Goal: Communication & Community: Answer question/provide support

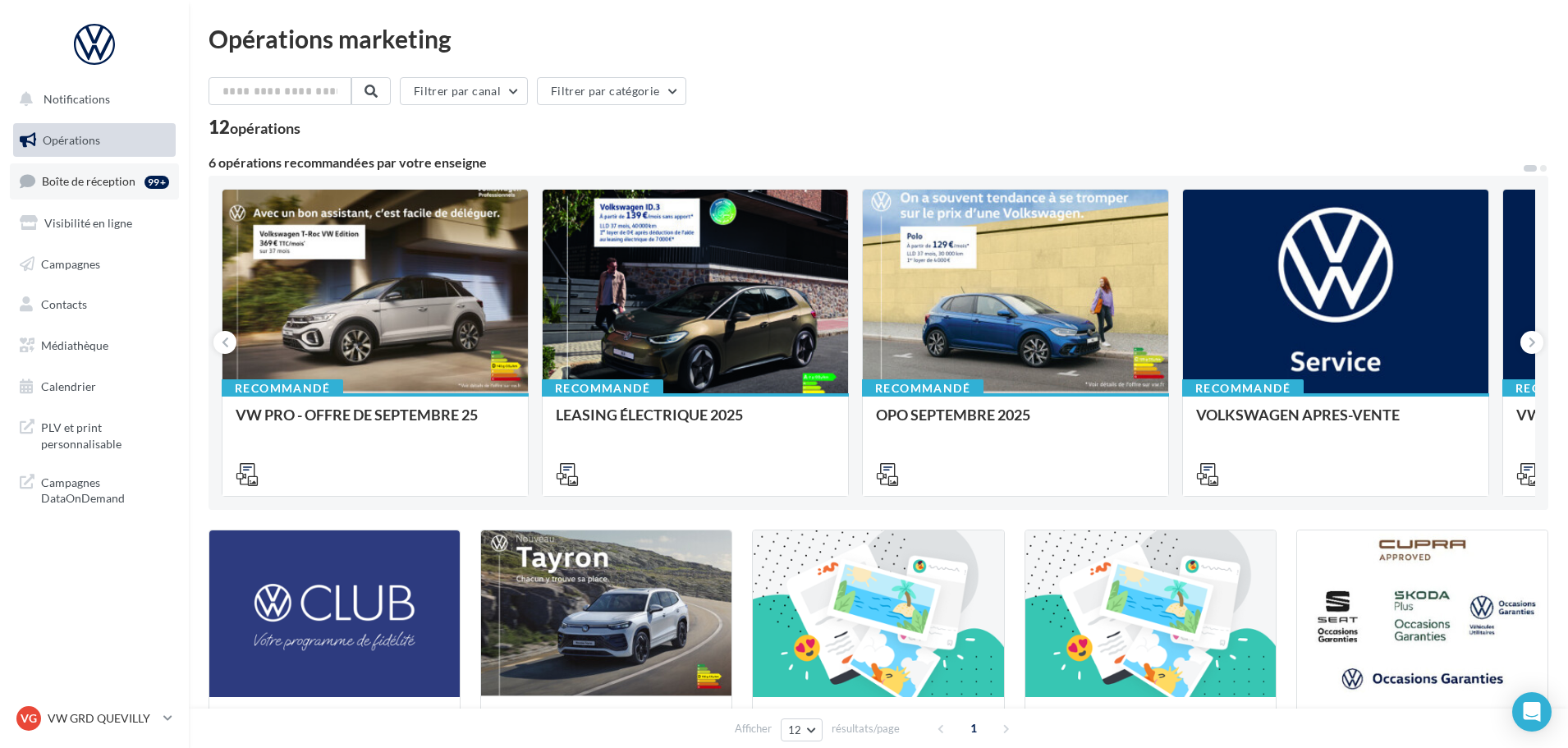
click at [95, 176] on span "Boîte de réception" at bounding box center [88, 181] width 93 height 14
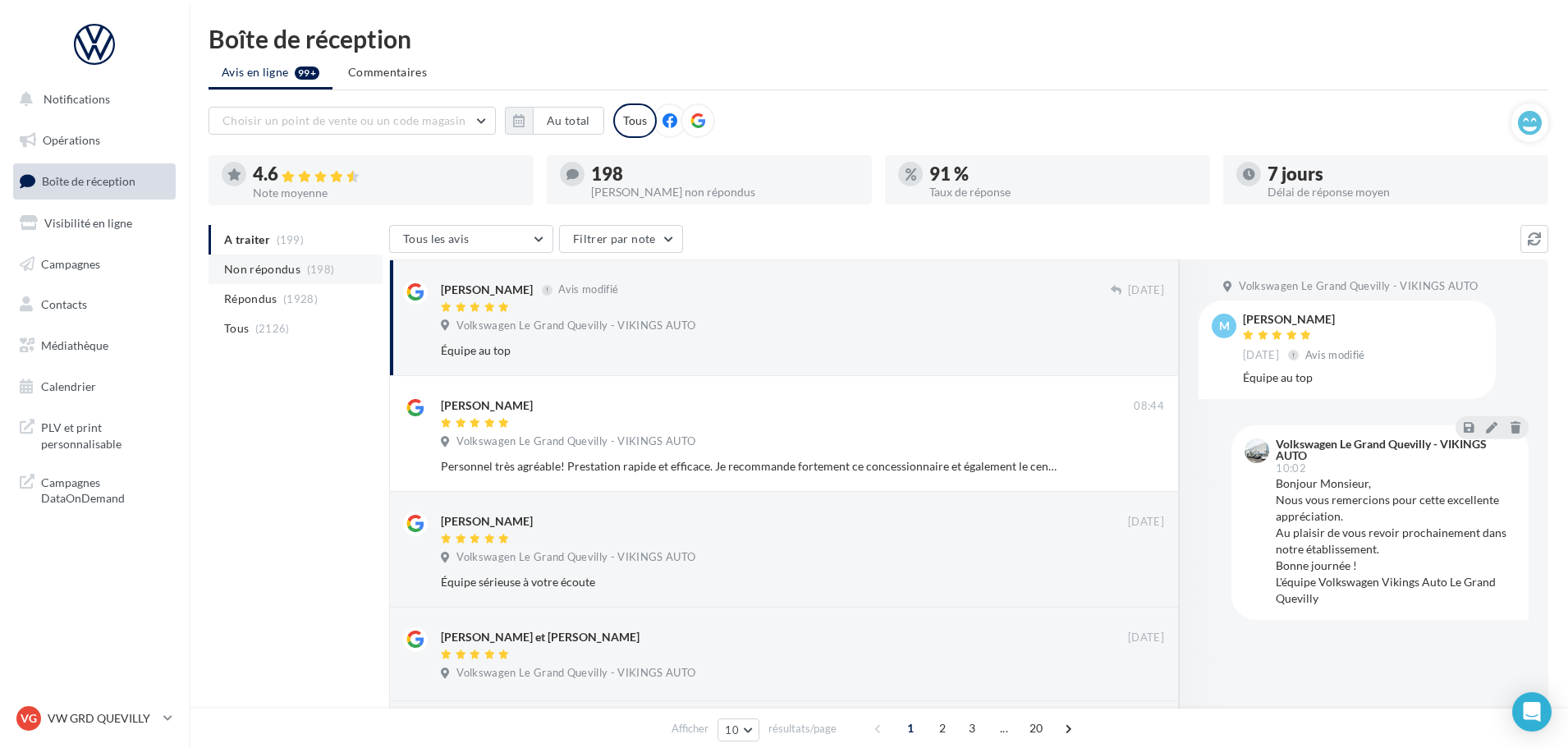
click at [277, 269] on span "Non répondus" at bounding box center [262, 269] width 76 height 16
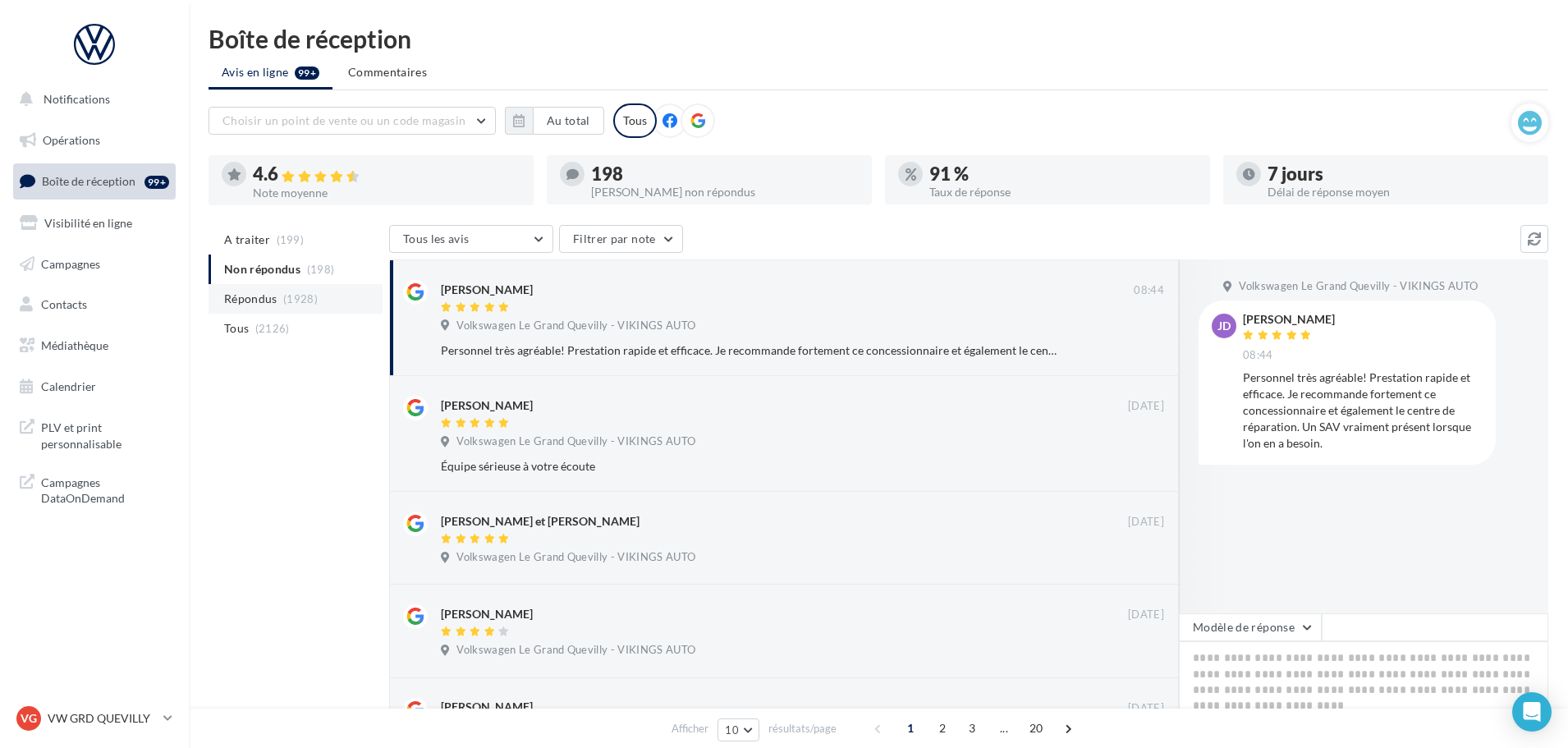
click at [247, 298] on span "Répondus" at bounding box center [250, 298] width 53 height 16
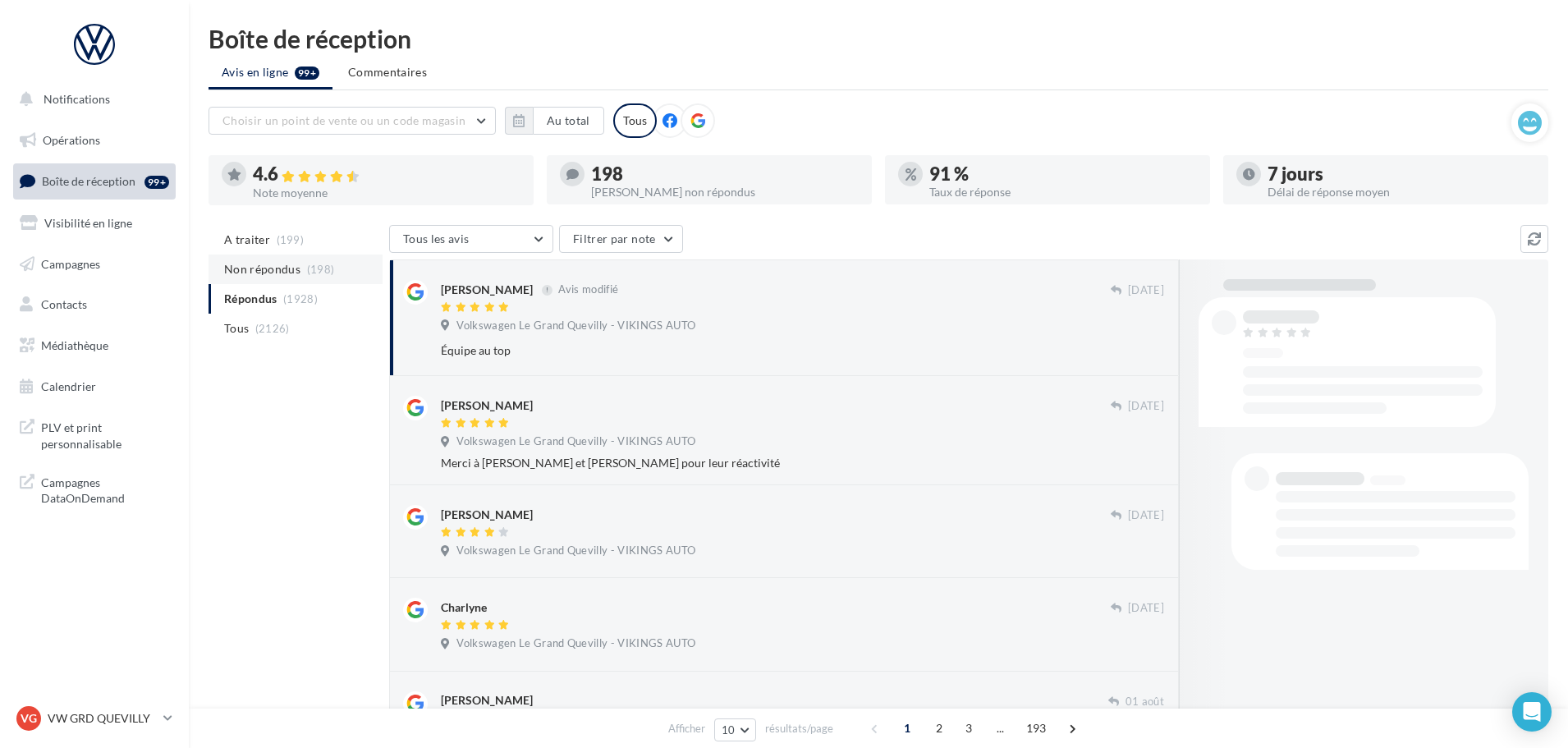
click at [255, 268] on span "Non répondus" at bounding box center [262, 269] width 76 height 16
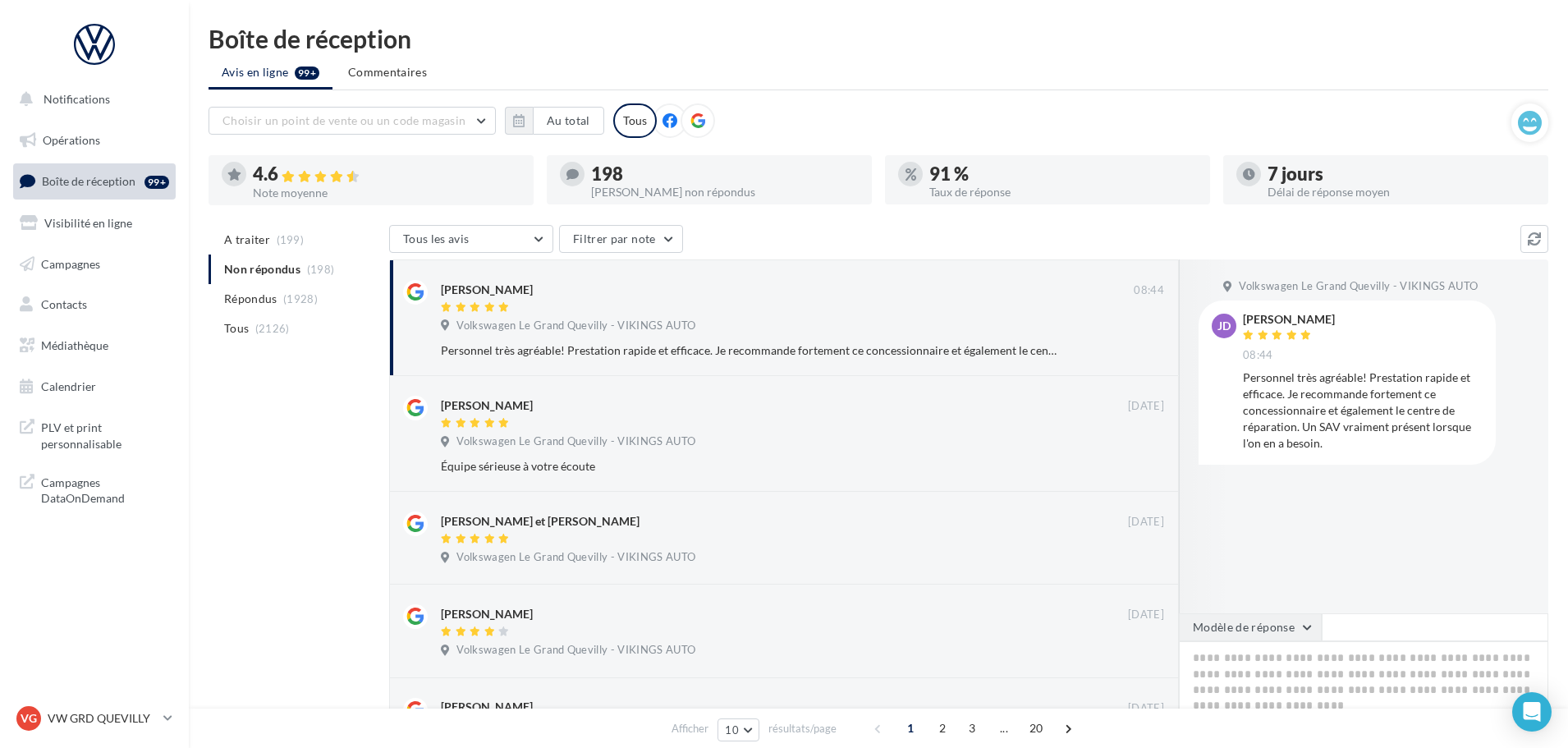
click at [1300, 626] on button "Modèle de réponse" at bounding box center [1249, 627] width 143 height 28
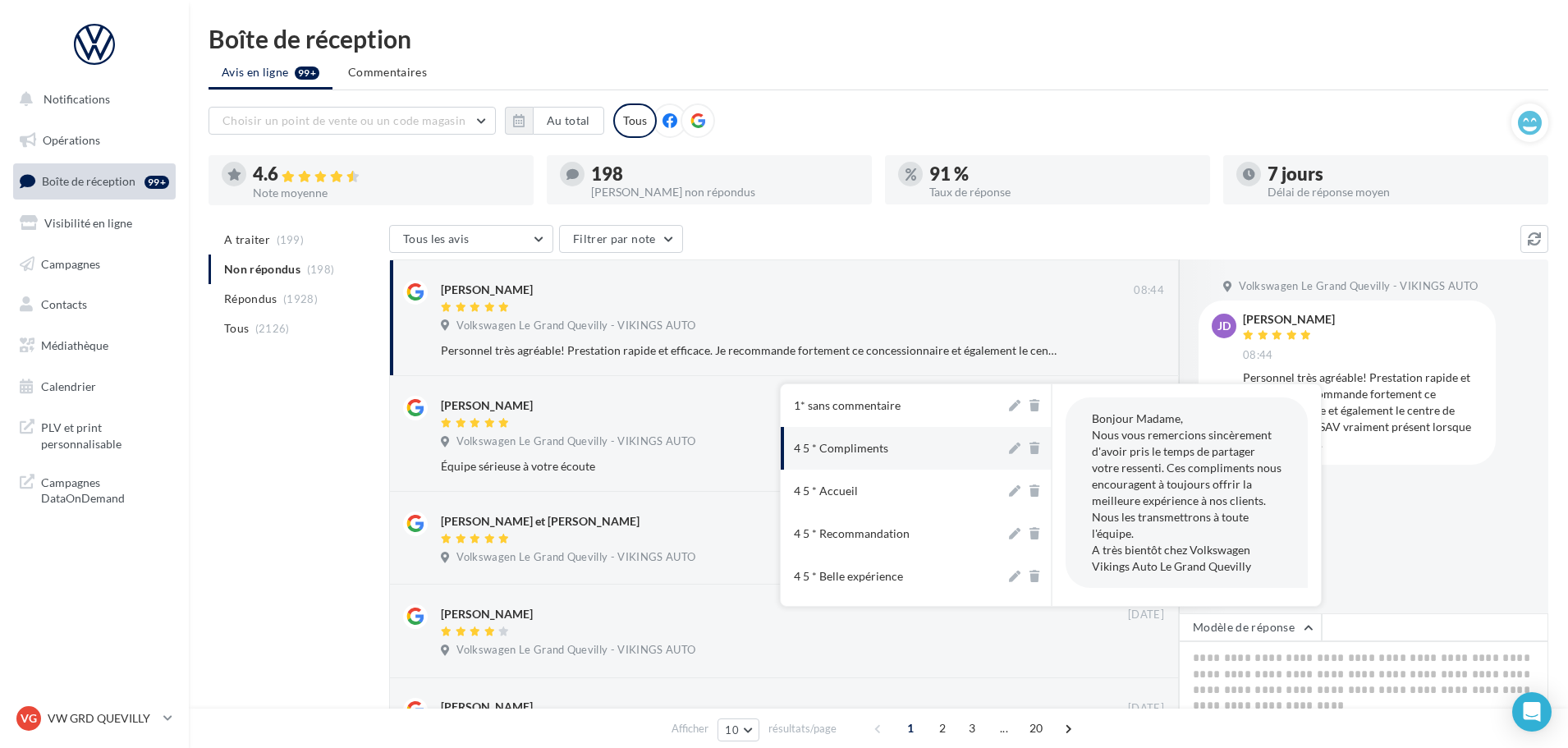
click at [832, 445] on div "4 5 * Compliments" at bounding box center [841, 448] width 94 height 16
type textarea "**********"
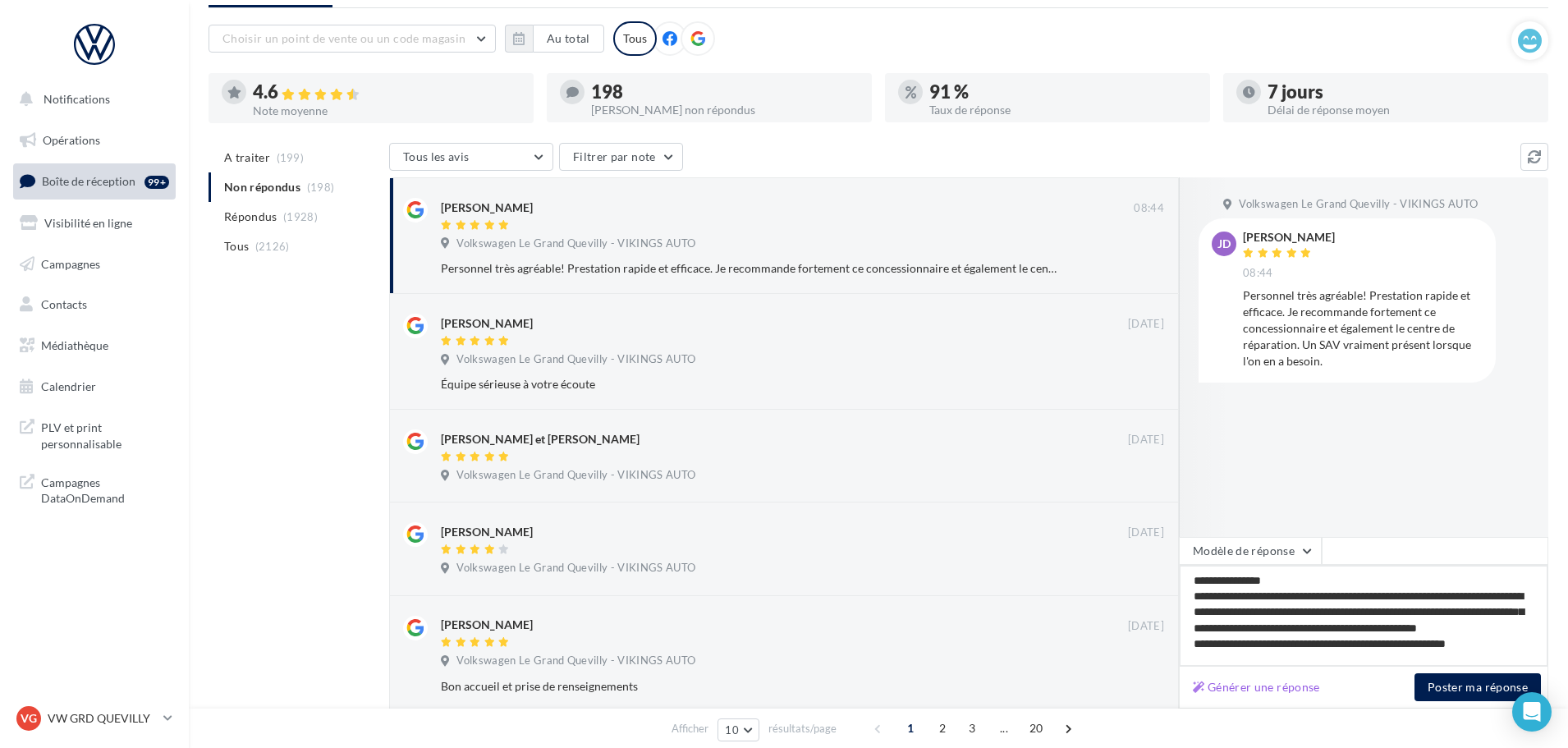
scroll to position [10, 0]
click at [1499, 692] on button "Poster ma réponse" at bounding box center [1477, 687] width 126 height 28
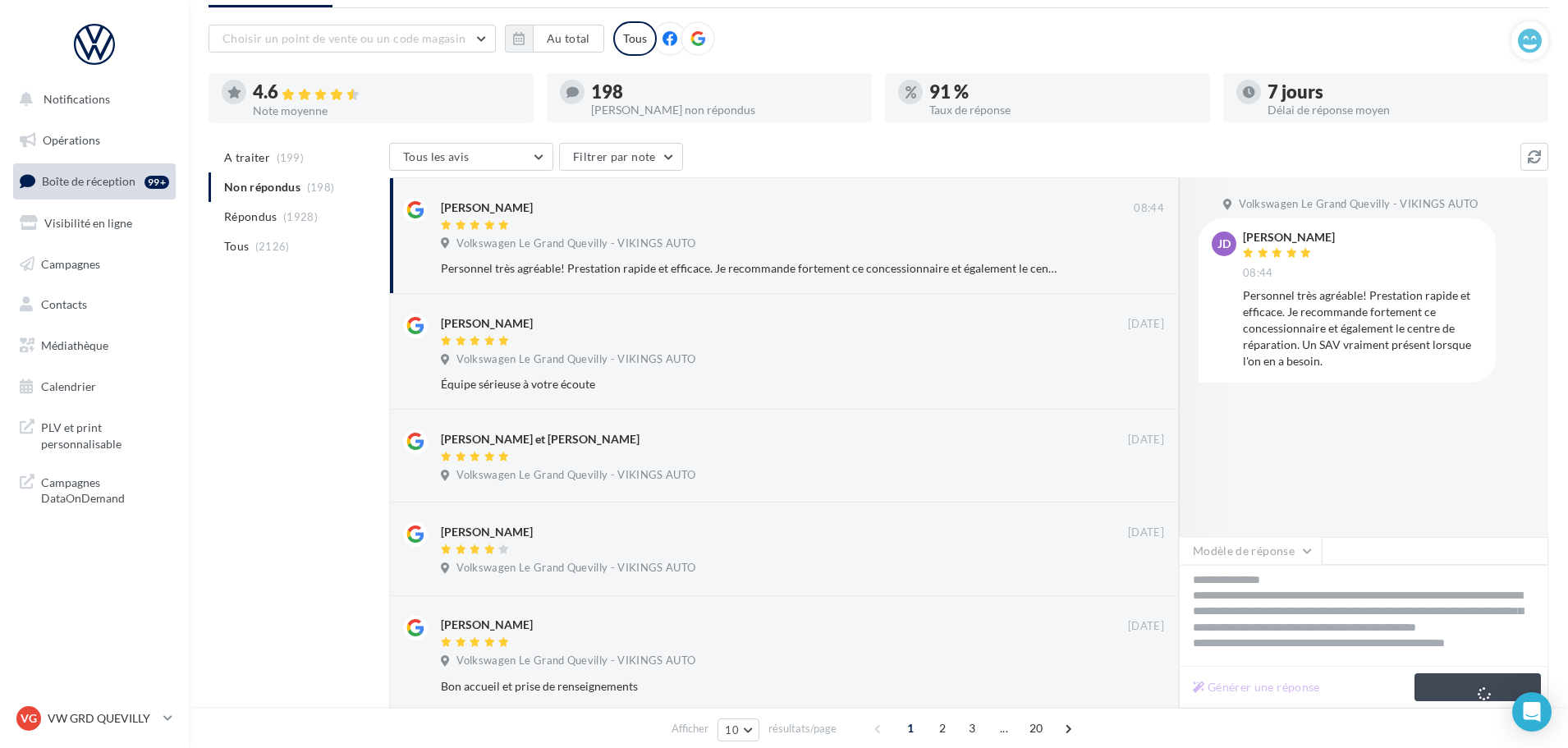
scroll to position [8, 0]
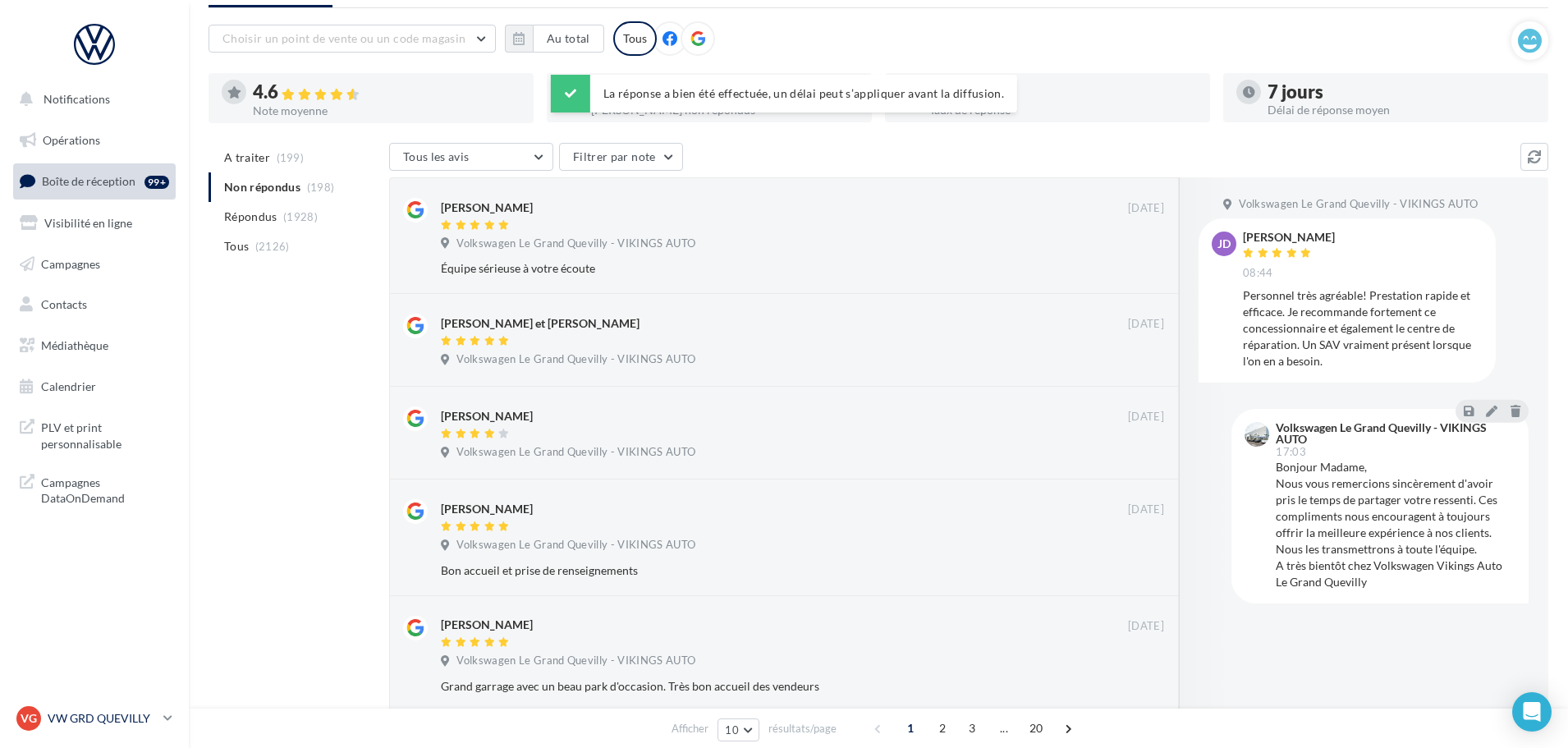
click at [85, 715] on p "VW GRD QUEVILLY" at bounding box center [102, 719] width 109 height 16
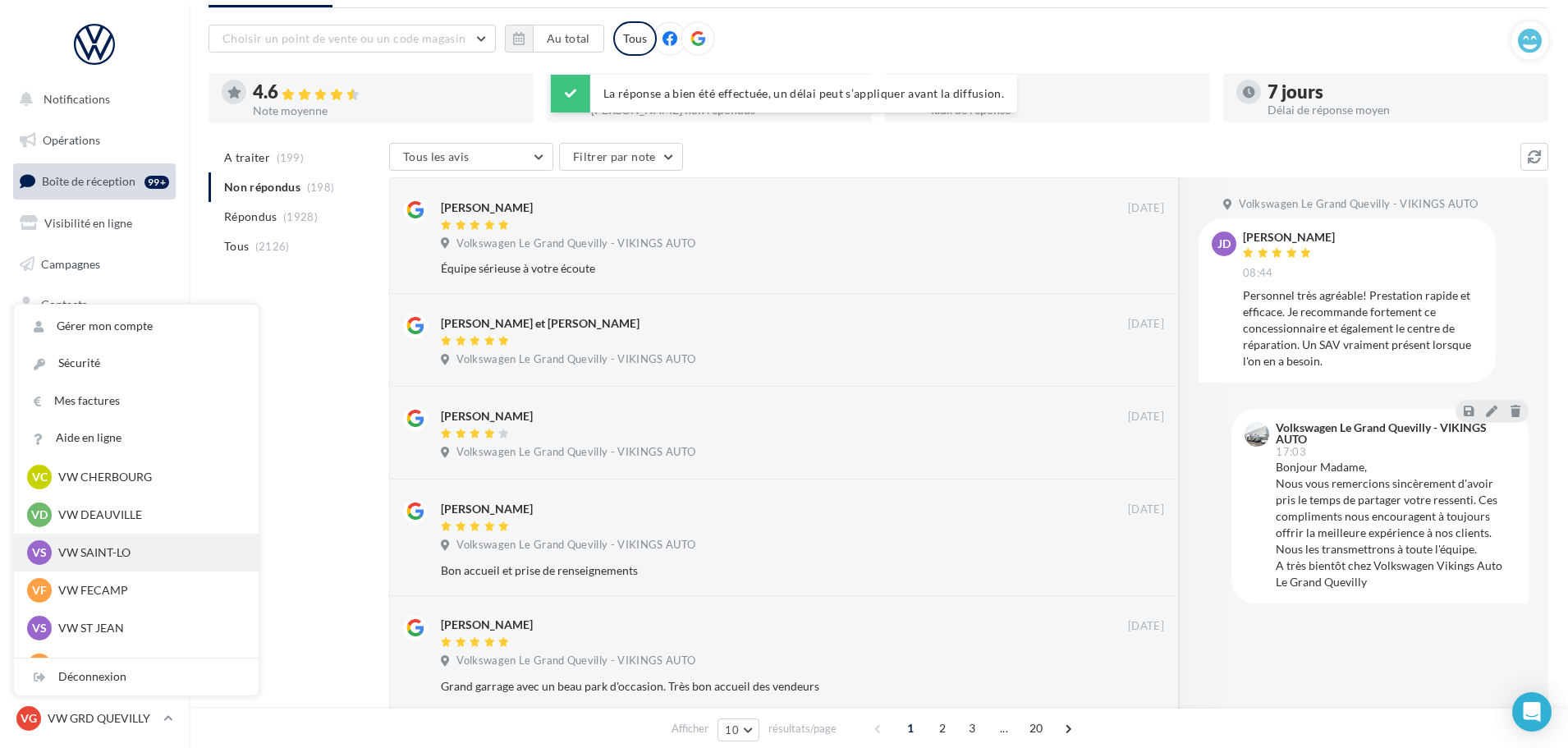
scroll to position [164, 0]
click at [118, 559] on p "VW FECAMP" at bounding box center [148, 550] width 180 height 16
